Goal: Information Seeking & Learning: Learn about a topic

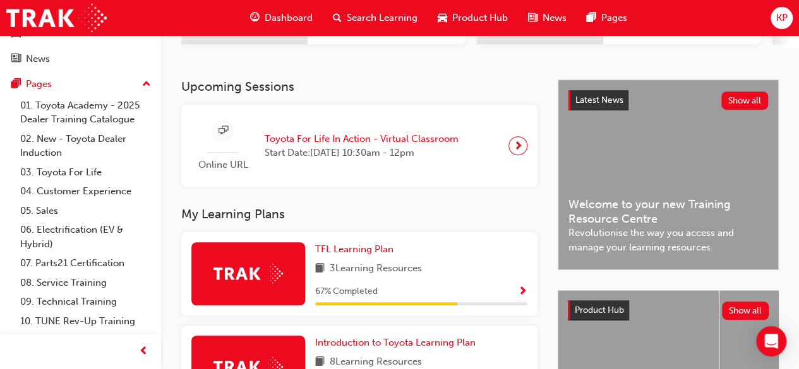
scroll to position [89, 0]
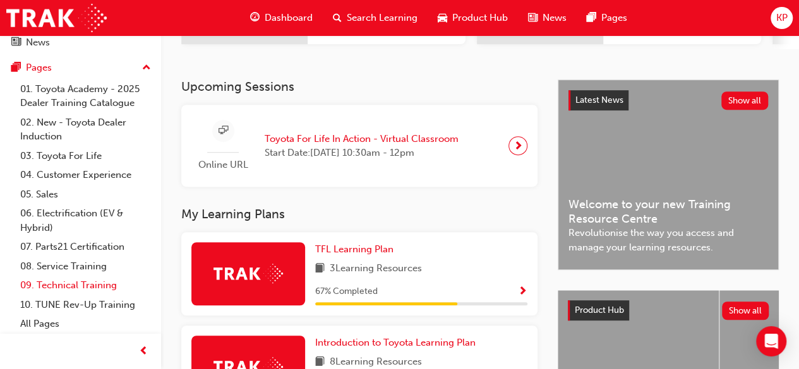
click at [61, 285] on link "09. Technical Training" at bounding box center [85, 286] width 141 height 20
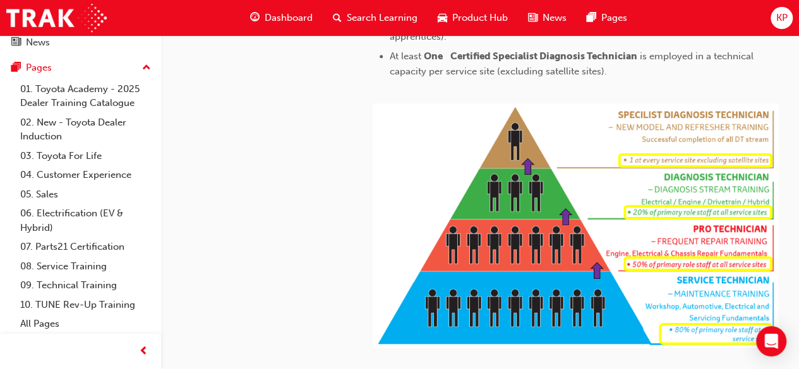
click at [249, 262] on div "technical 09. Technical Training Toyota Apprenticeship Program Service Technici…" at bounding box center [256, 49] width 191 height 843
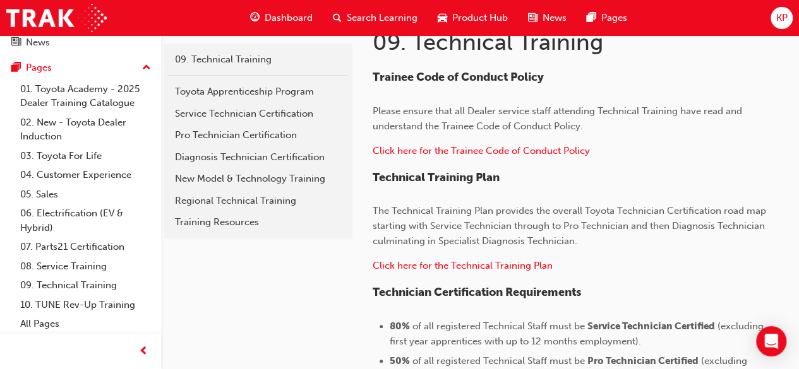
scroll to position [229, 0]
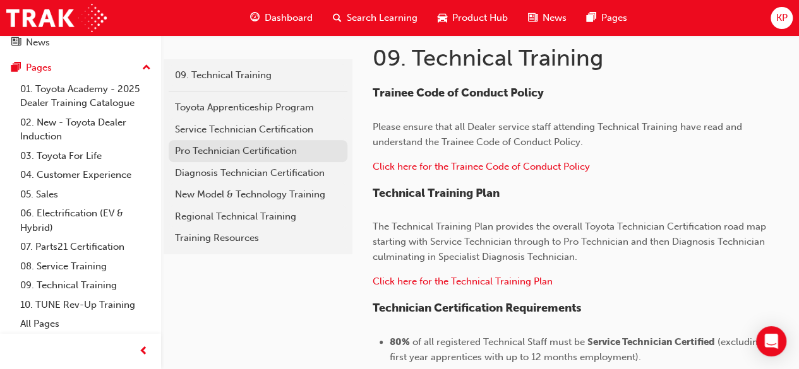
click at [205, 145] on div "Pro Technician Certification" at bounding box center [258, 151] width 166 height 15
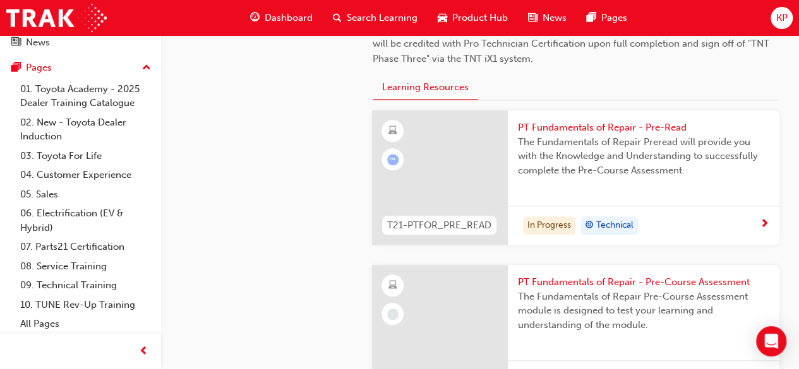
scroll to position [570, 0]
click at [453, 163] on div at bounding box center [440, 177] width 136 height 134
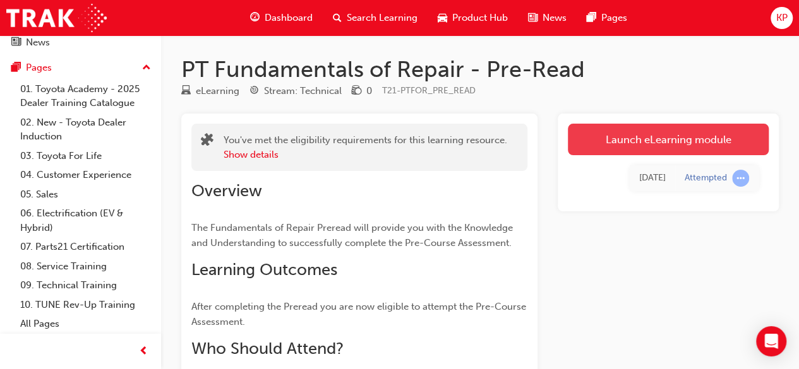
click at [621, 148] on link "Launch eLearning module" at bounding box center [668, 140] width 201 height 32
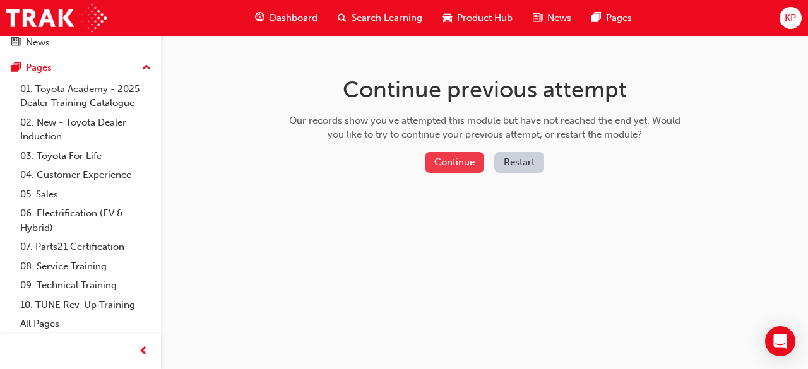
click at [455, 168] on button "Continue" at bounding box center [454, 162] width 59 height 21
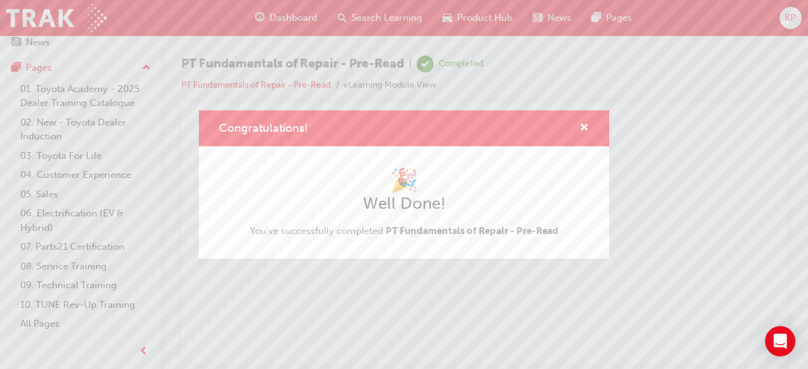
click at [330, 167] on h1 "🎉" at bounding box center [404, 181] width 309 height 28
click at [328, 223] on div "🎉 Well Done! You've successfully completed PT Fundamentals of Repair - Pre-Read" at bounding box center [404, 203] width 309 height 72
click at [587, 145] on div "Congratulations!" at bounding box center [404, 128] width 410 height 36
click at [580, 131] on span "cross-icon" at bounding box center [584, 128] width 9 height 11
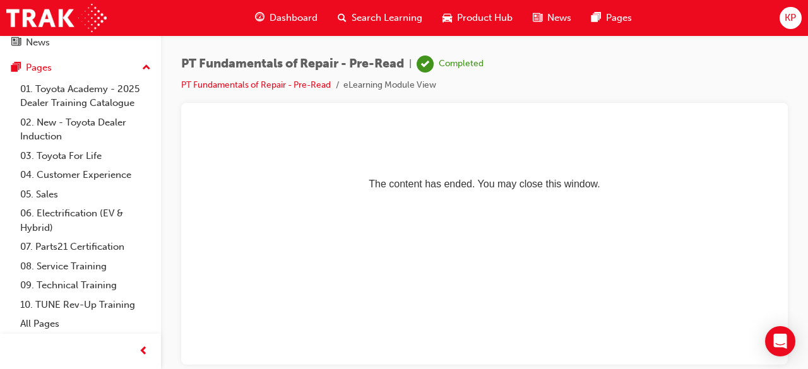
click at [249, 115] on div at bounding box center [484, 118] width 587 height 10
click at [346, 61] on span "PT Fundamentals of Repair - Pre-Read" at bounding box center [292, 64] width 223 height 15
click at [377, 85] on li "eLearning Module View" at bounding box center [389, 85] width 93 height 15
click at [408, 182] on p "The content has ended. You may close this window." at bounding box center [484, 161] width 576 height 57
click at [239, 64] on span "PT Fundamentals of Repair - Pre-Read" at bounding box center [292, 64] width 223 height 15
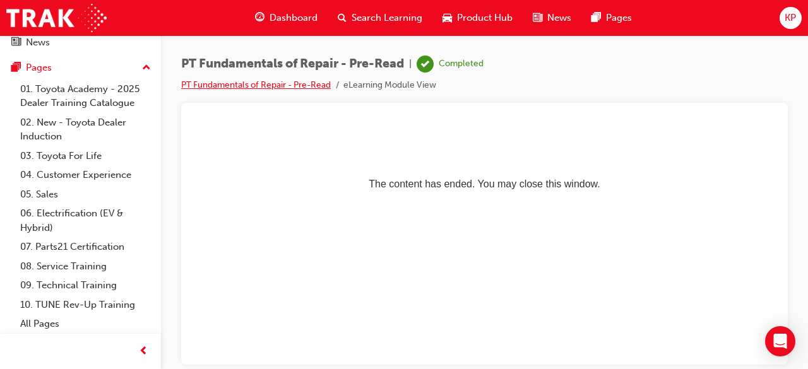
click at [233, 86] on link "PT Fundamentals of Repair - Pre-Read" at bounding box center [256, 85] width 150 height 11
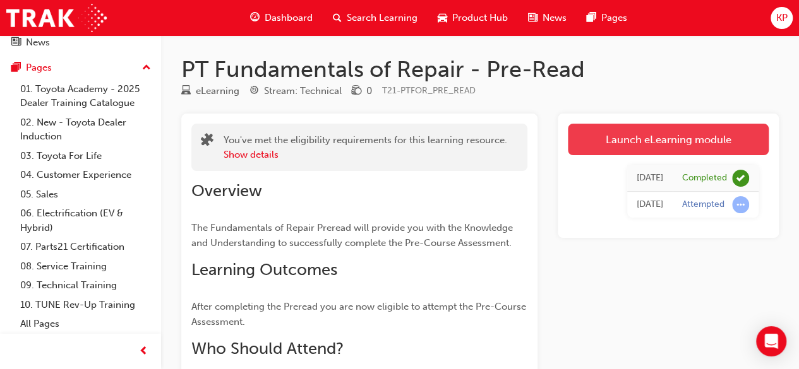
click at [616, 152] on link "Launch eLearning module" at bounding box center [668, 140] width 201 height 32
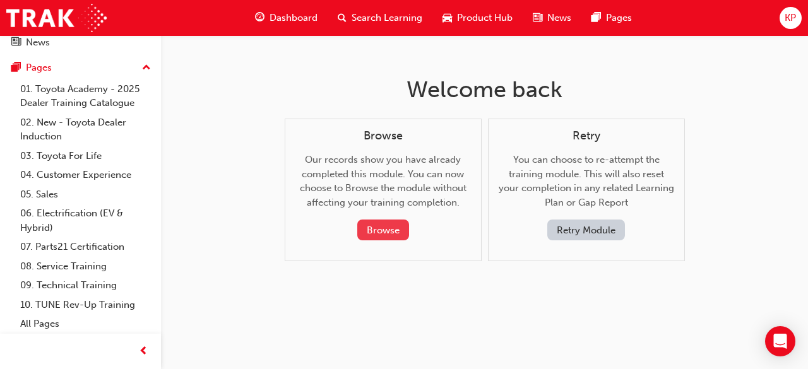
click at [391, 230] on button "Browse" at bounding box center [383, 230] width 52 height 21
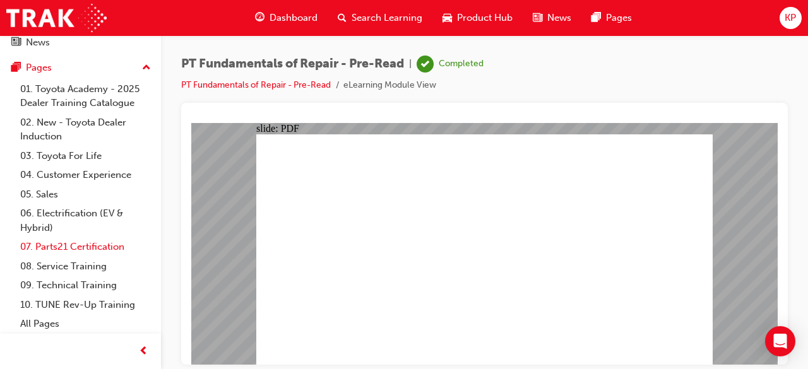
click at [74, 237] on link "07. Parts21 Certification" at bounding box center [85, 247] width 141 height 20
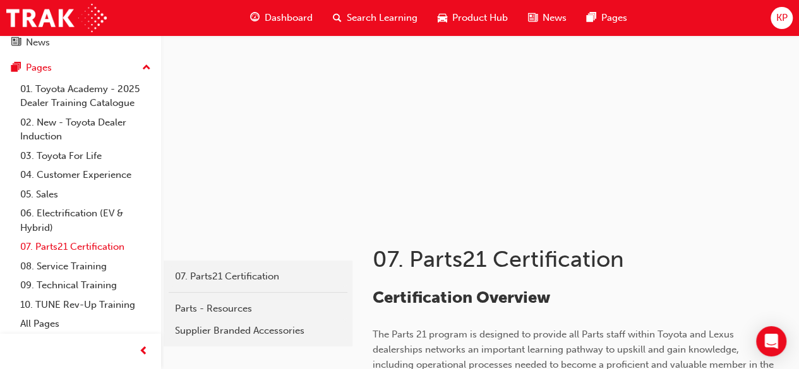
scroll to position [32, 0]
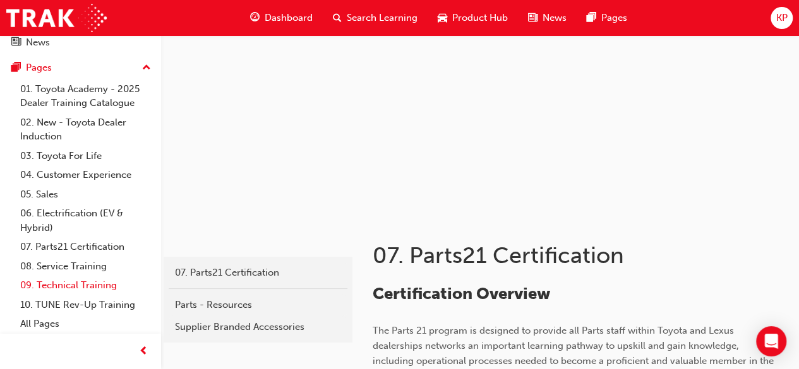
click at [61, 282] on link "09. Technical Training" at bounding box center [85, 286] width 141 height 20
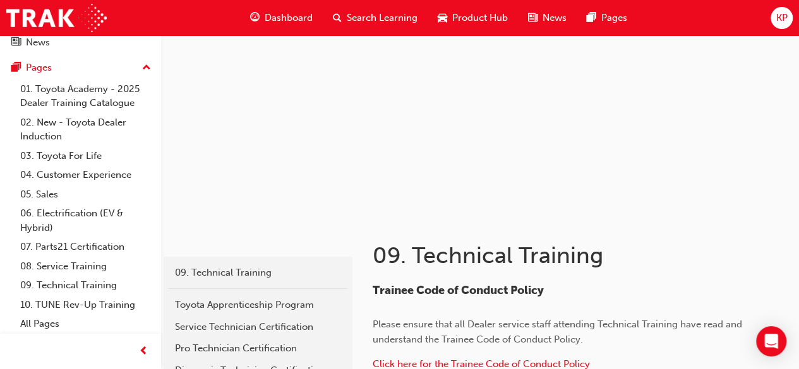
click at [0, 220] on div "Dashboard Search Learning Product Hub News Pages Pages 01. Toyota Academy - 202…" at bounding box center [80, 142] width 161 height 393
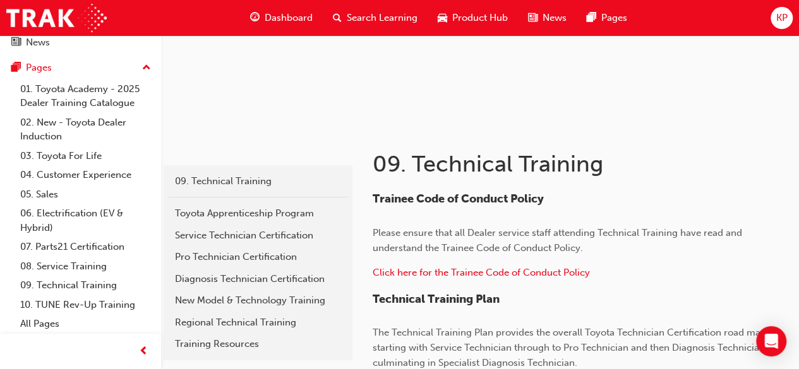
scroll to position [133, 0]
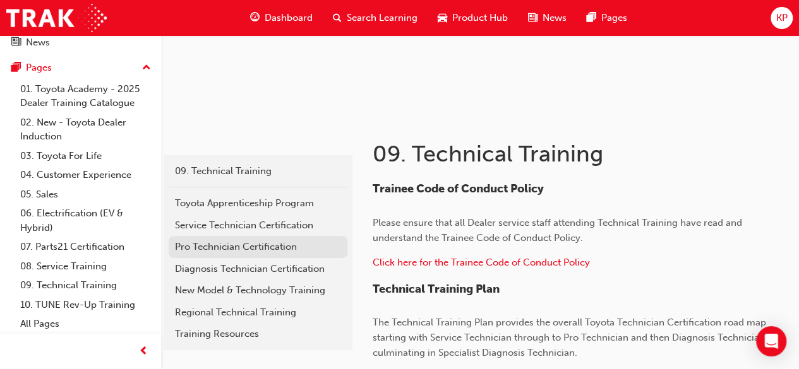
click at [247, 253] on div "Pro Technician Certification" at bounding box center [258, 247] width 166 height 15
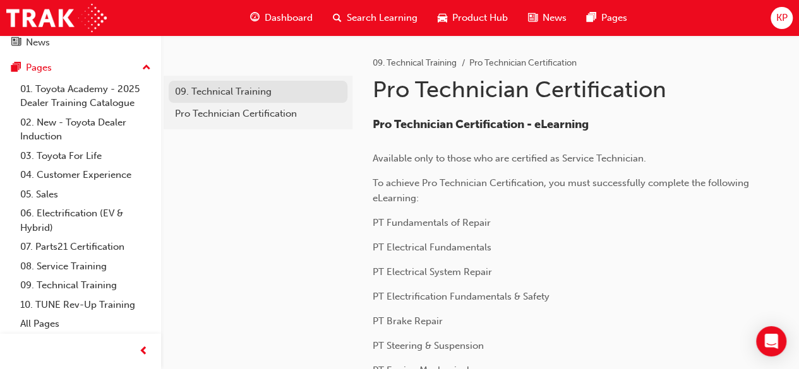
click at [218, 90] on div "09. Technical Training" at bounding box center [258, 92] width 166 height 15
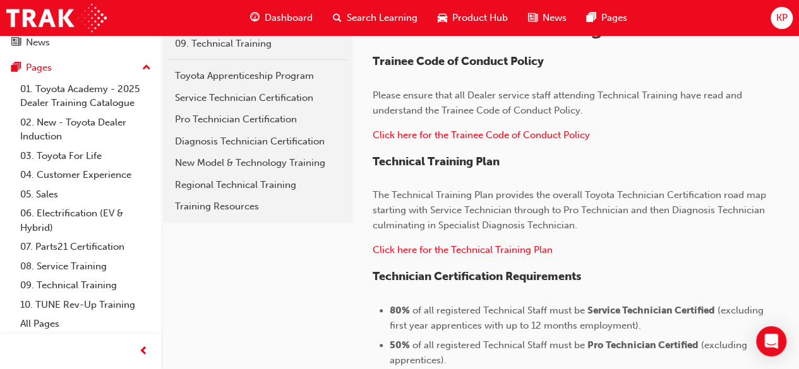
scroll to position [260, 0]
click at [225, 122] on div "Pro Technician Certification" at bounding box center [258, 120] width 166 height 15
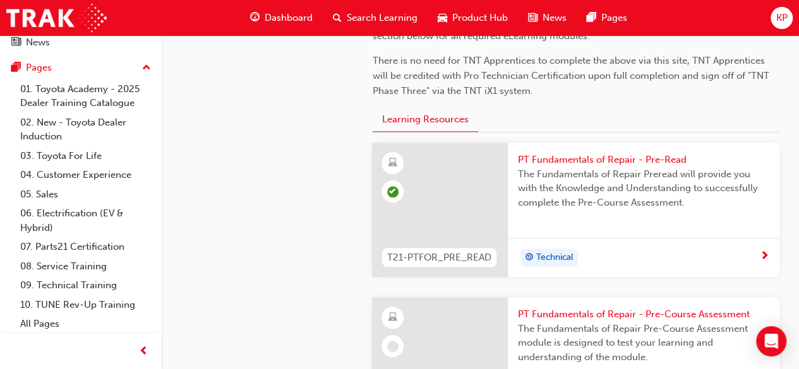
click at [450, 177] on div at bounding box center [440, 210] width 136 height 134
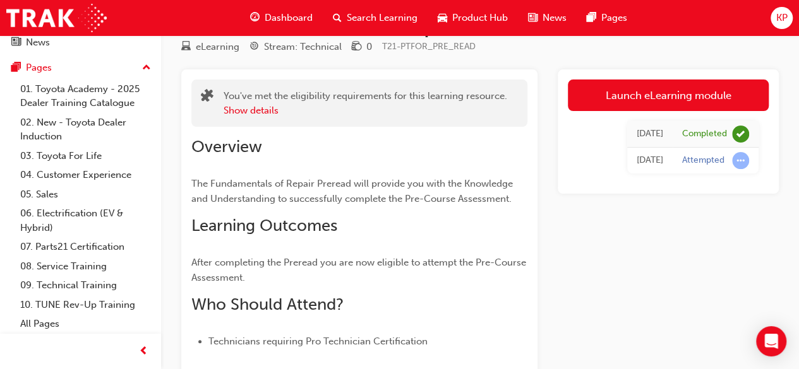
scroll to position [43, 0]
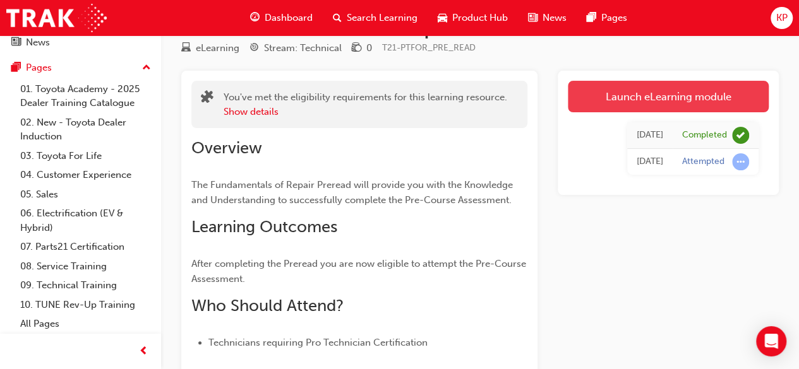
click at [724, 98] on link "Launch eLearning module" at bounding box center [668, 97] width 201 height 32
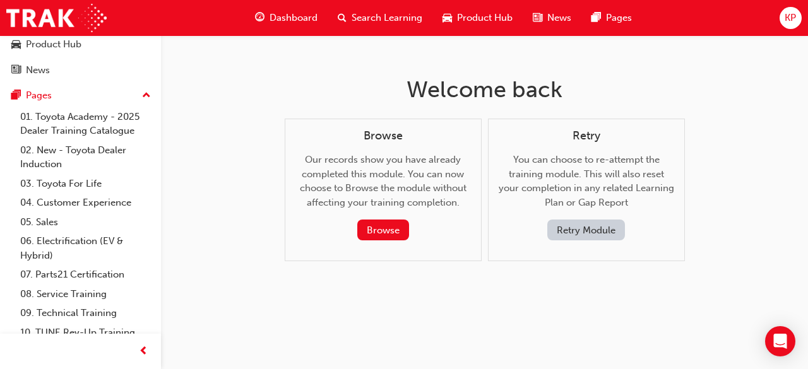
scroll to position [61, 0]
click at [599, 230] on button "Retry Module" at bounding box center [586, 230] width 78 height 21
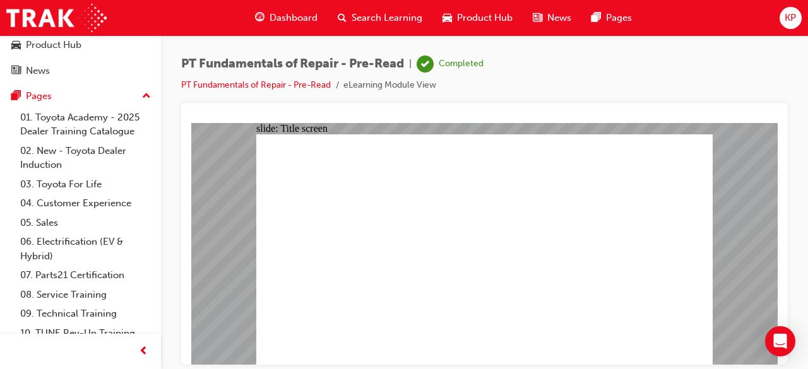
scroll to position [0, 0]
click at [807, 118] on div "PT Fundamentals of Repair - Pre-Read | Attempted PT Fundamentals of Repair - Pr…" at bounding box center [484, 186] width 647 height 302
click at [807, 146] on div "PT Fundamentals of Repair - Pre-Read | Attempted PT Fundamentals of Repair - Pr…" at bounding box center [484, 186] width 647 height 302
click at [74, 237] on link "06. Electrification (EV & Hybrid)" at bounding box center [85, 248] width 141 height 33
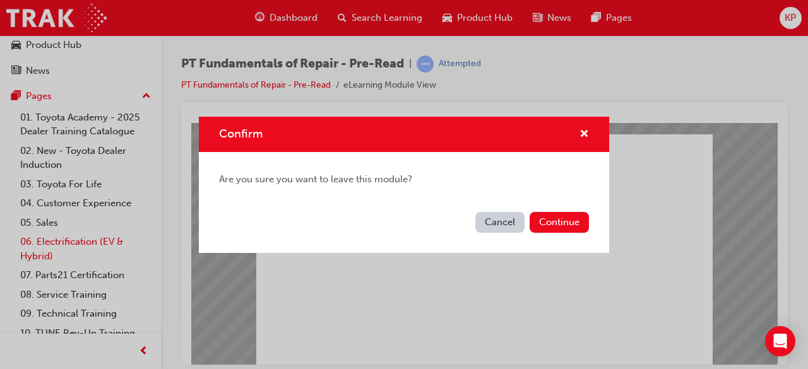
click at [74, 237] on div "Confirm Are you sure you want to leave this module? Cancel Continue" at bounding box center [404, 184] width 808 height 369
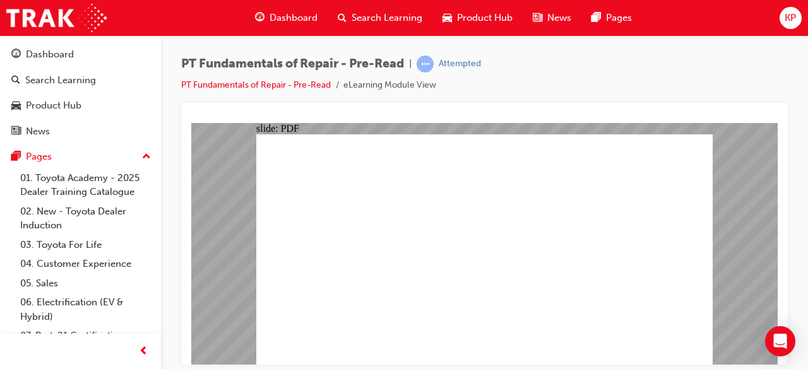
click at [412, 104] on div at bounding box center [484, 234] width 607 height 262
click at [104, 25] on img at bounding box center [56, 18] width 100 height 28
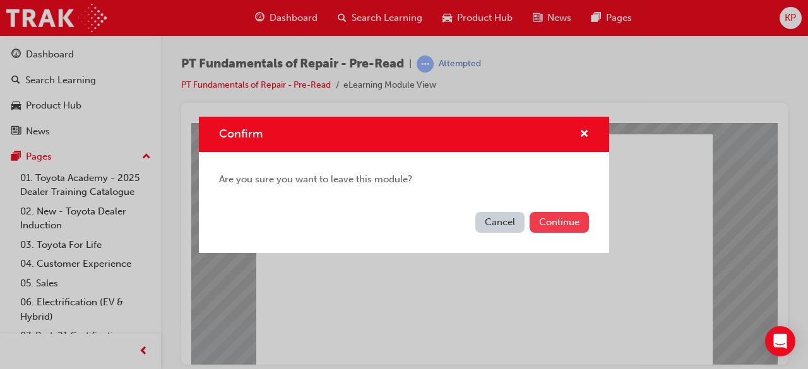
click at [587, 217] on button "Continue" at bounding box center [559, 222] width 59 height 21
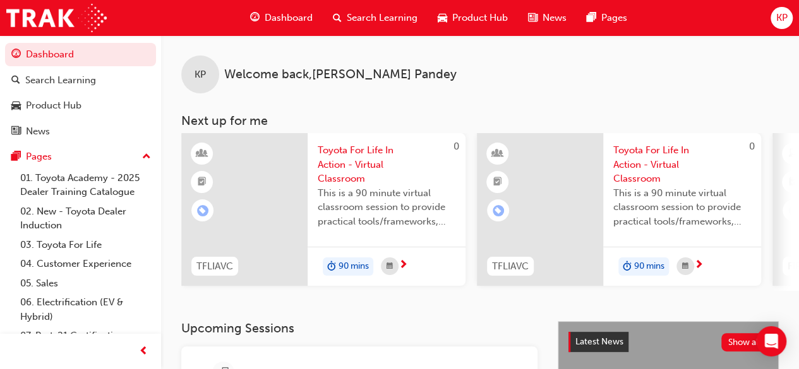
click at [319, 174] on span "Toyota For Life In Action - Virtual Classroom" at bounding box center [387, 164] width 138 height 43
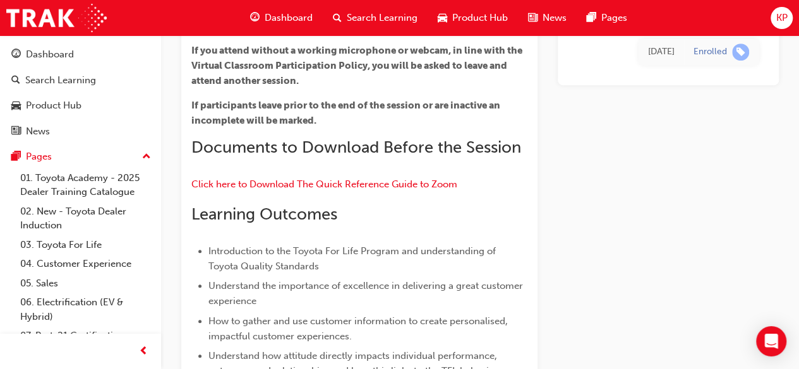
scroll to position [321, 0]
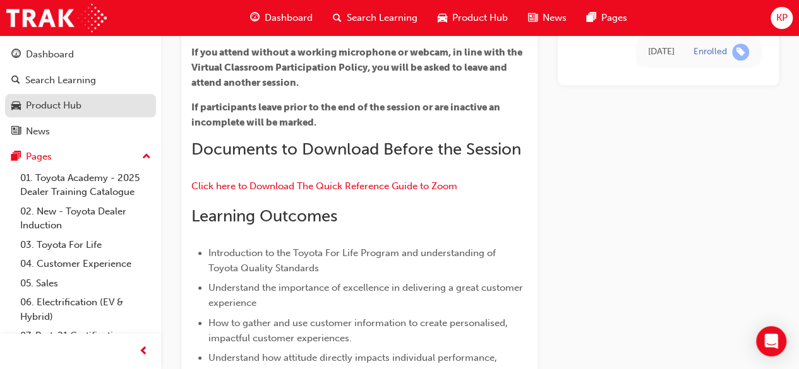
click at [44, 104] on div "Product Hub" at bounding box center [54, 105] width 56 height 15
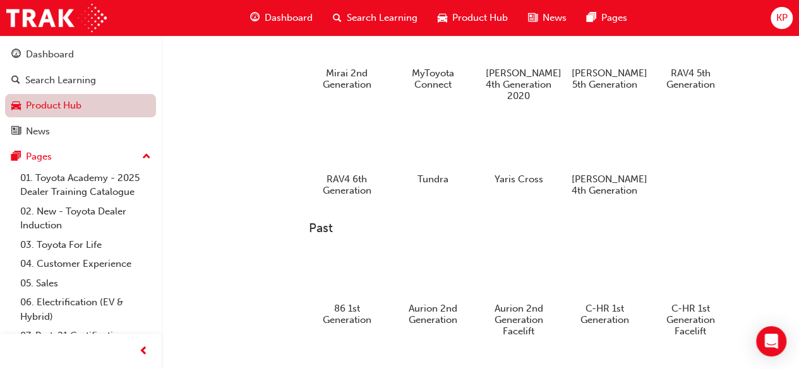
scroll to position [482, 0]
